Goal: Navigation & Orientation: Find specific page/section

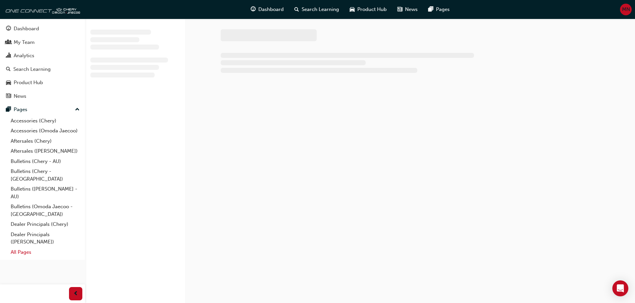
click at [28, 247] on link "All Pages" at bounding box center [45, 252] width 74 height 10
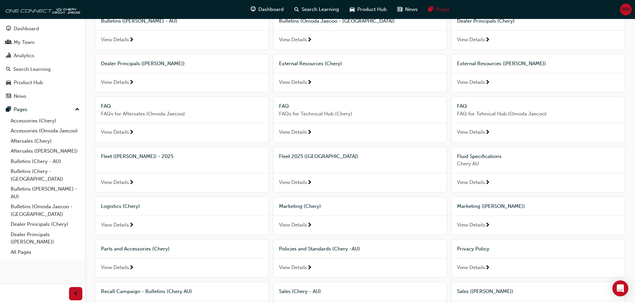
scroll to position [168, 0]
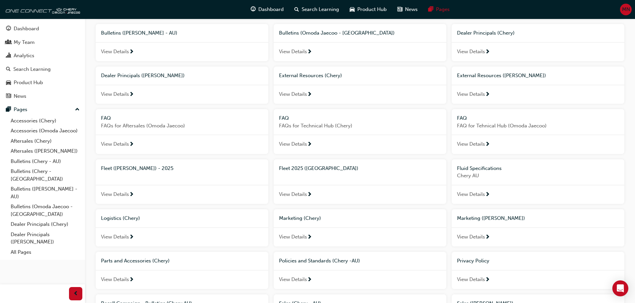
click at [315, 71] on div "External Resources (Chery)" at bounding box center [359, 76] width 173 height 18
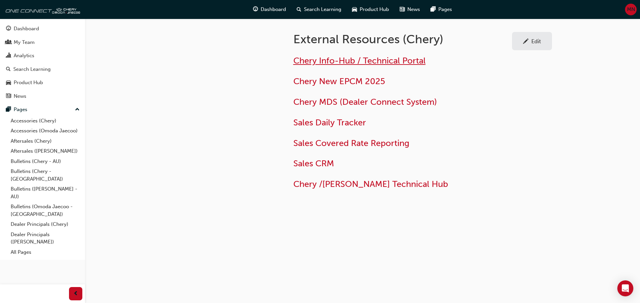
click at [322, 61] on span "Chery Info-Hub / Technical Portal" at bounding box center [359, 61] width 132 height 10
